Goal: Information Seeking & Learning: Understand process/instructions

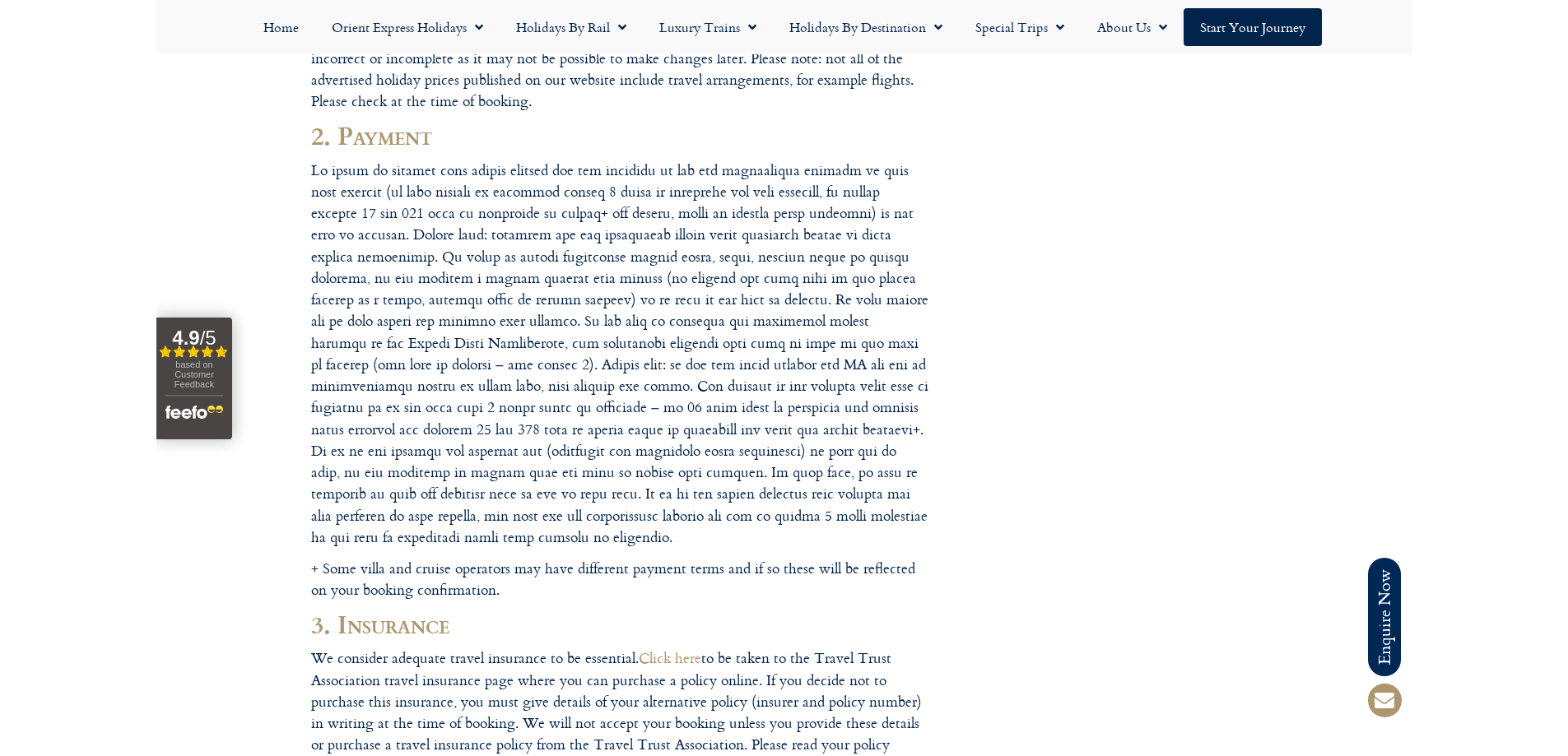
scroll to position [905, 0]
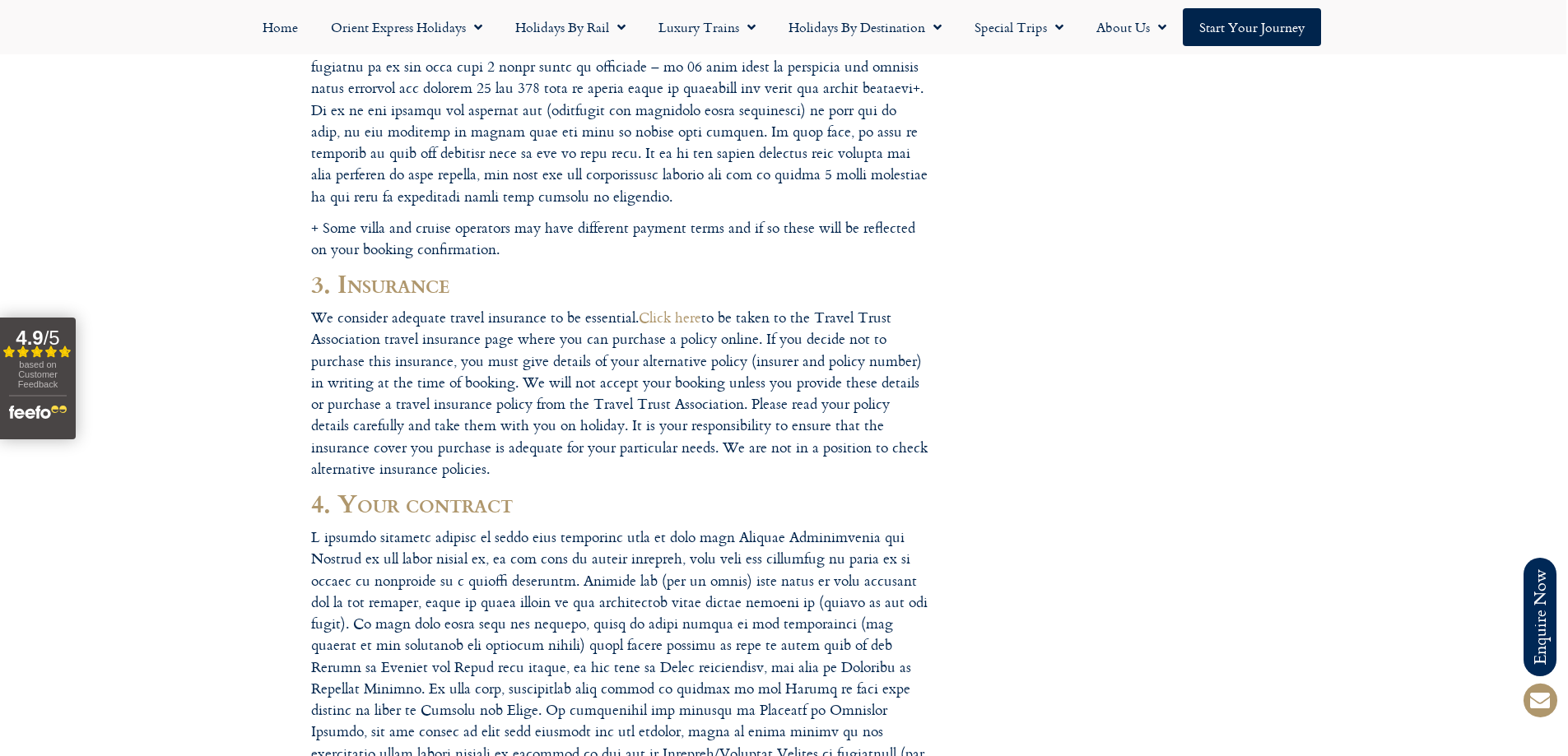
scroll to position [988, 0]
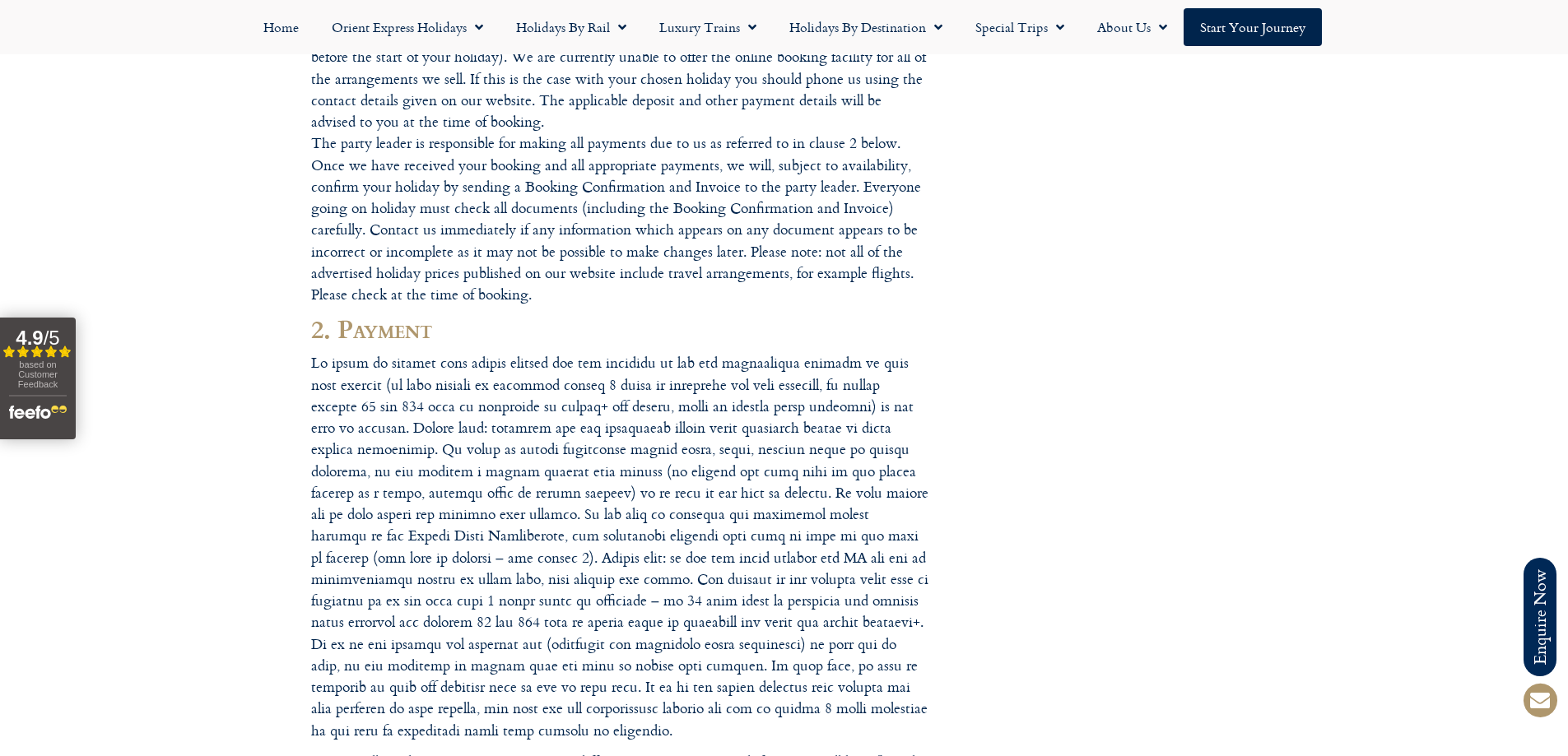
scroll to position [823, 0]
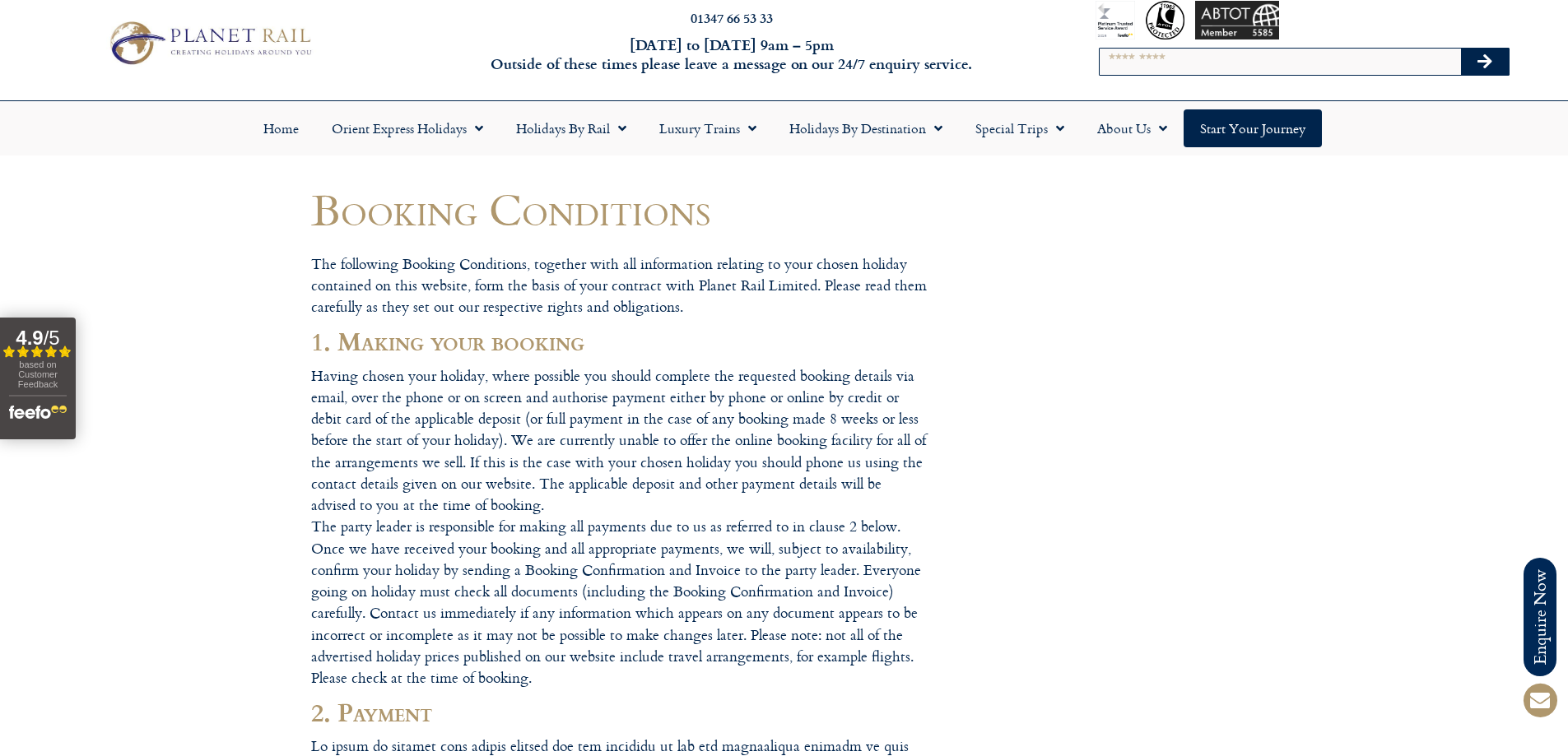
scroll to position [0, 0]
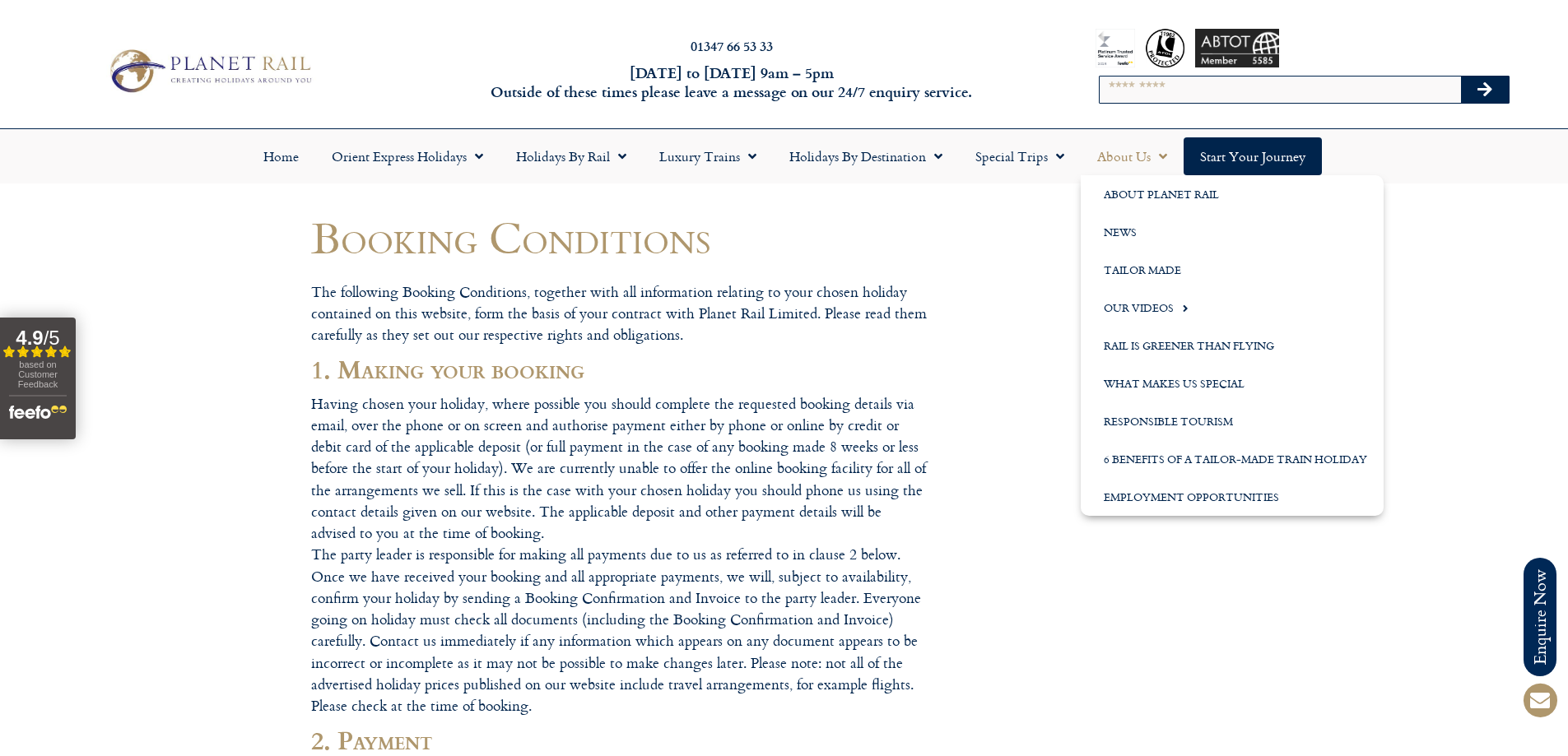
click at [1155, 154] on span "Menu" at bounding box center [1159, 156] width 16 height 29
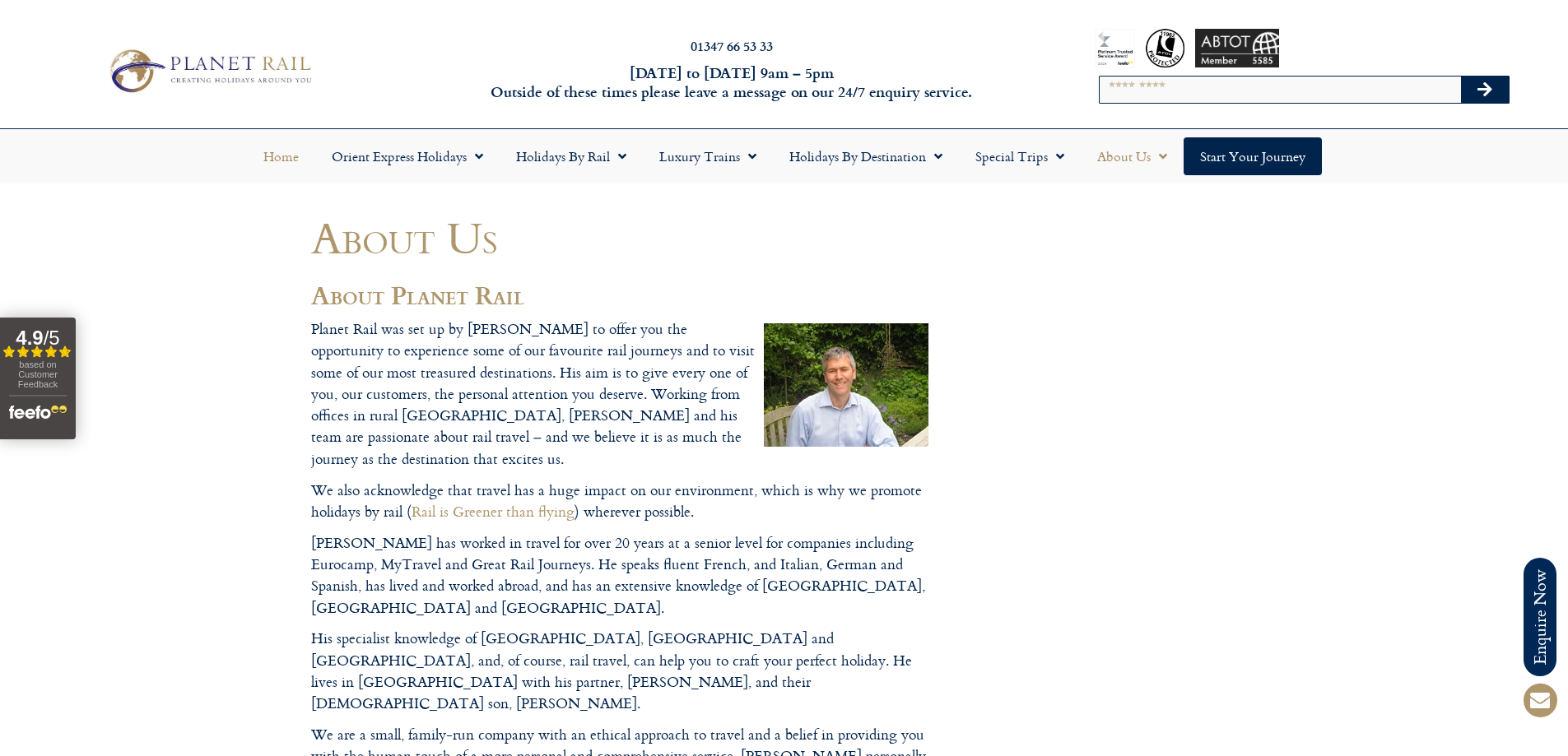
click at [283, 160] on link "Home" at bounding box center [280, 156] width 69 height 38
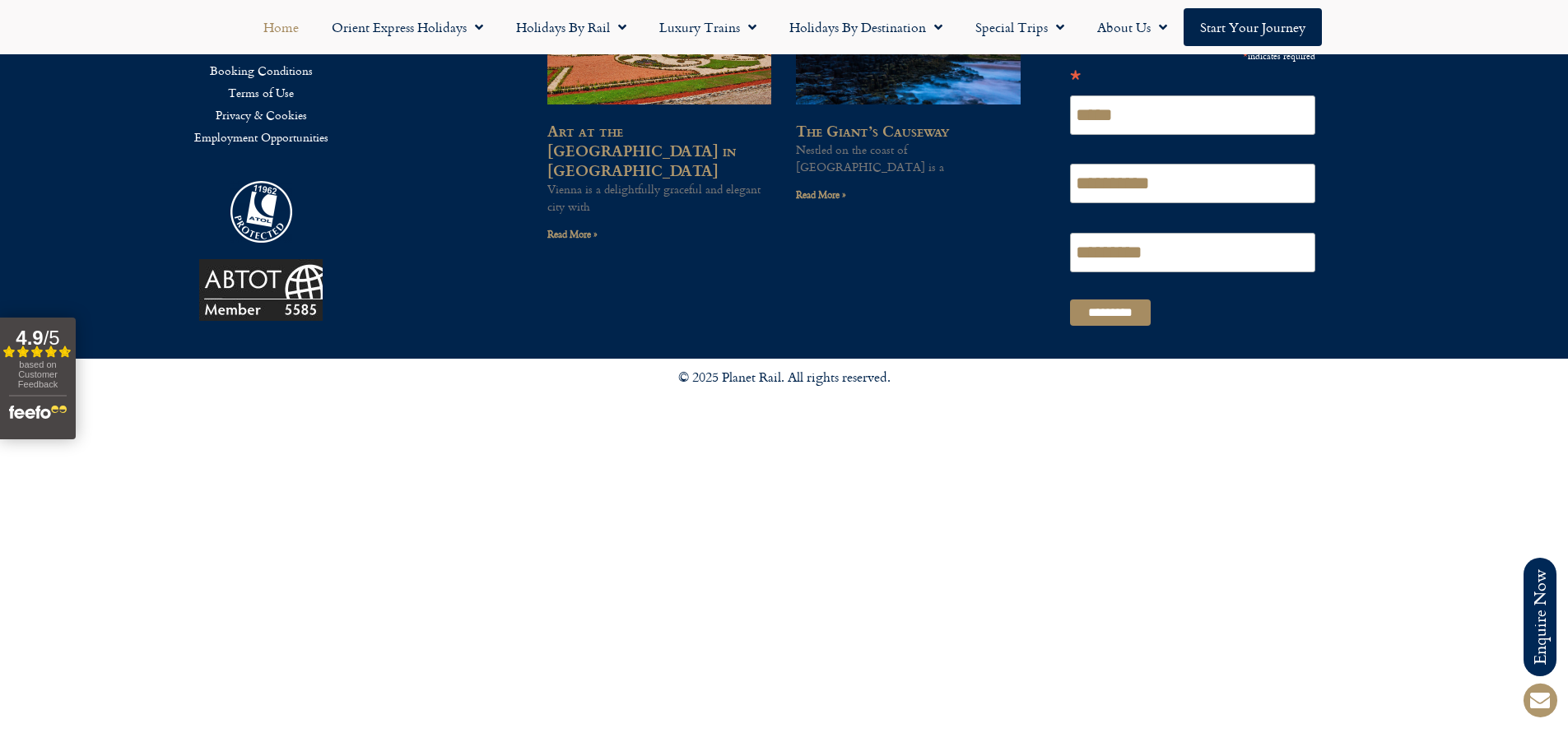
scroll to position [4444, 0]
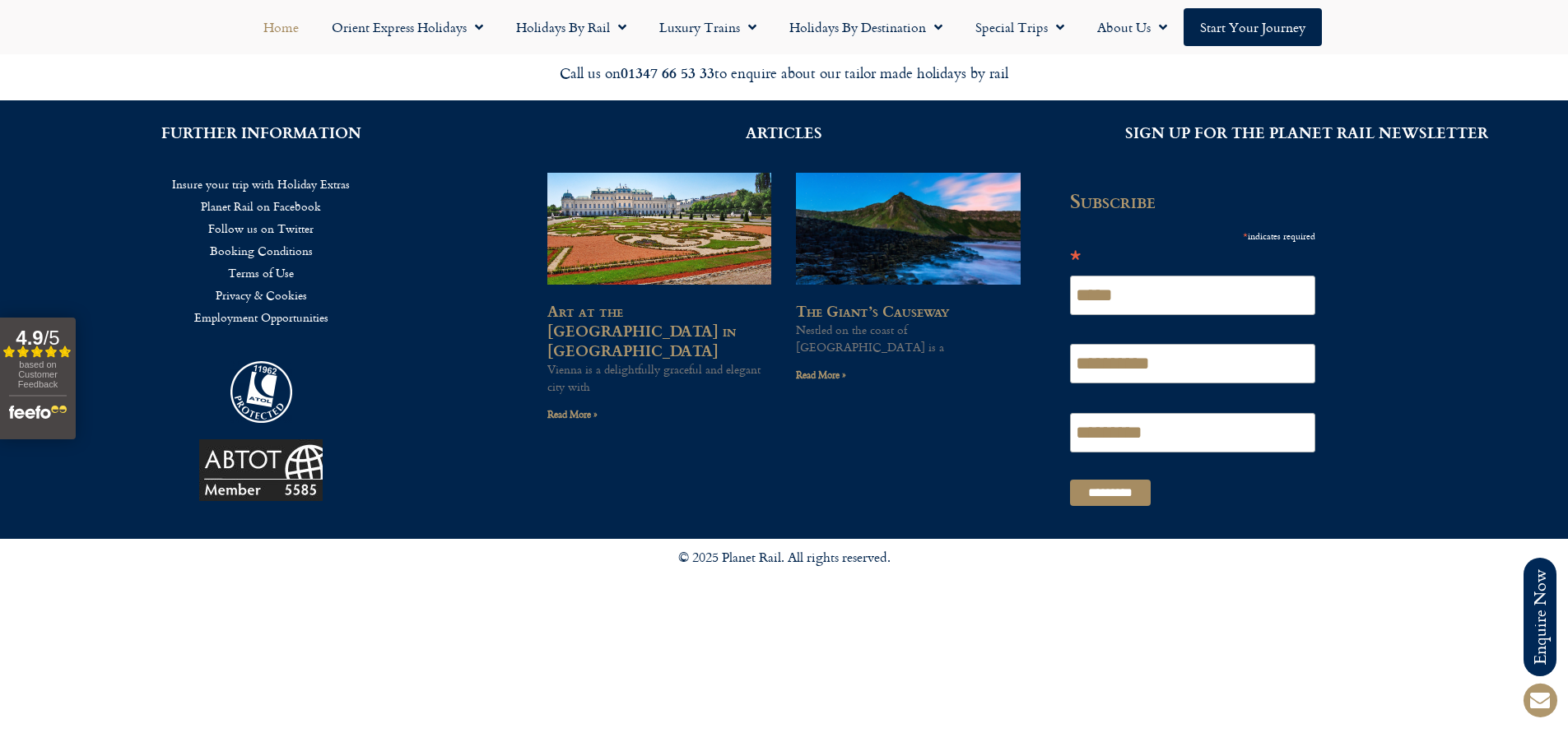
click at [291, 251] on link "Booking Conditions" at bounding box center [261, 250] width 473 height 22
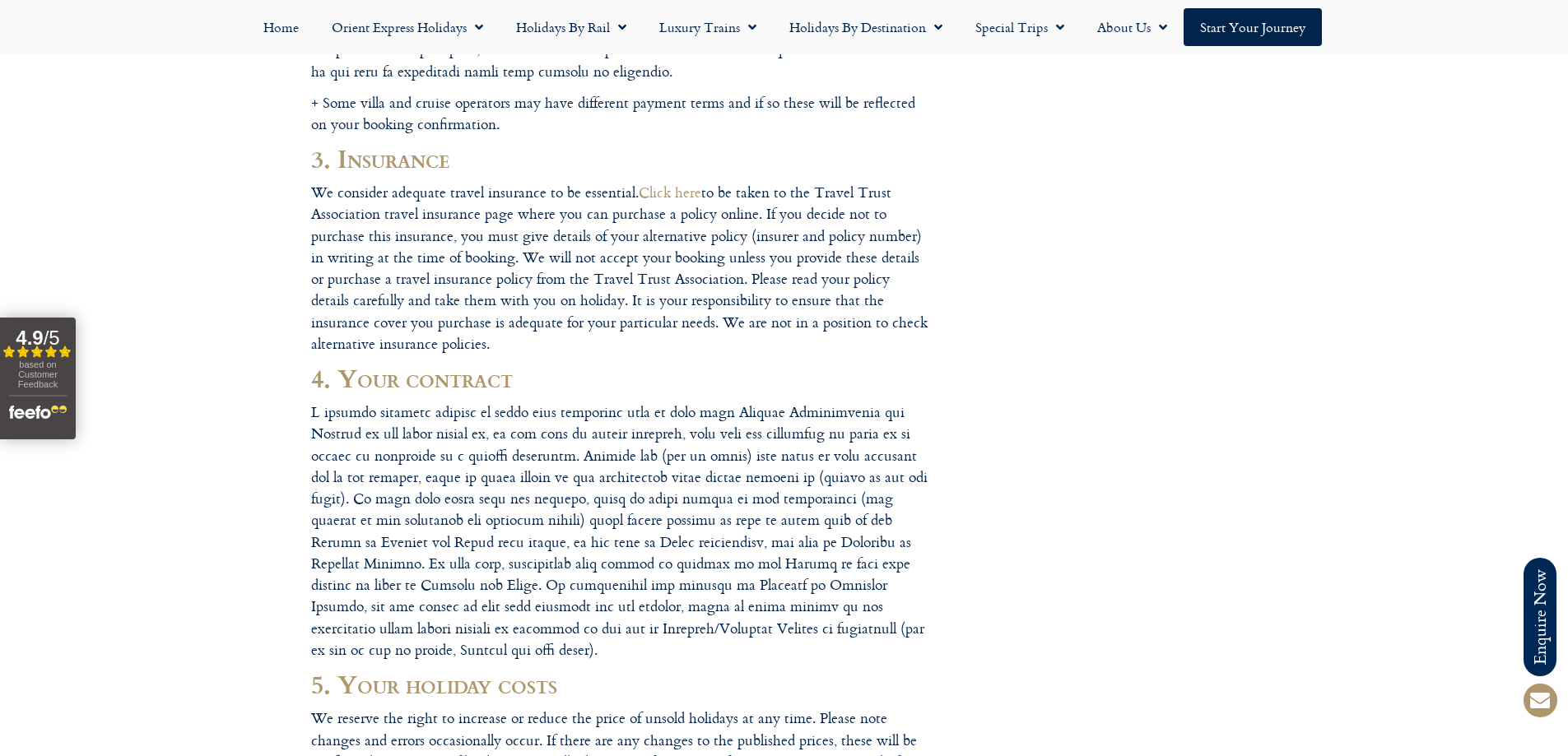
scroll to position [1070, 0]
